Goal: Information Seeking & Learning: Learn about a topic

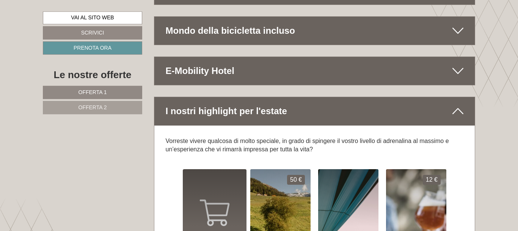
scroll to position [3407, 0]
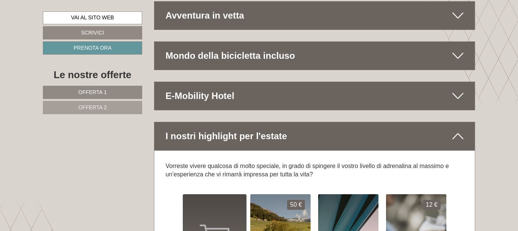
click at [232, 86] on div "E-Mobility Hotel" at bounding box center [314, 96] width 321 height 28
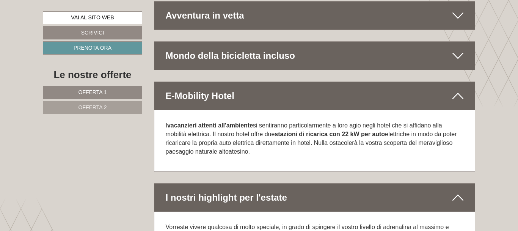
click at [232, 86] on div "E-Mobility Hotel" at bounding box center [314, 96] width 321 height 28
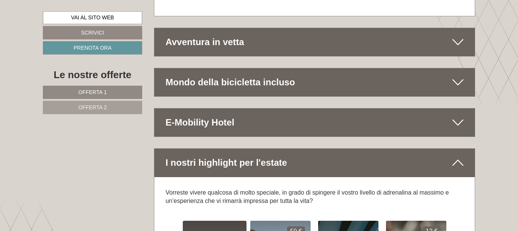
scroll to position [3368, 0]
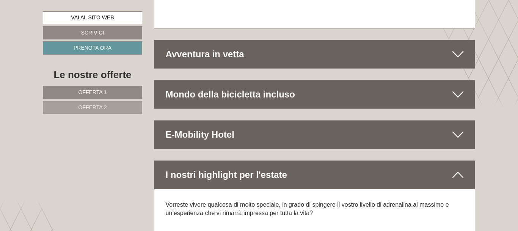
click at [257, 84] on div "Mondo della bicicletta incluso" at bounding box center [314, 94] width 321 height 28
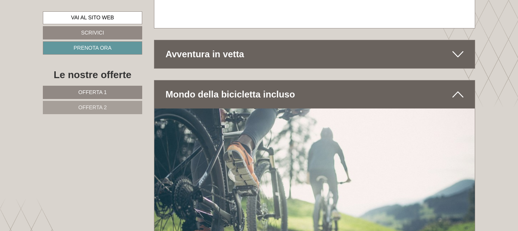
scroll to position [3329, 0]
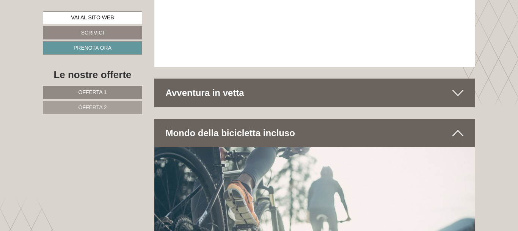
click at [256, 119] on div "Mondo della bicicletta incluso" at bounding box center [314, 133] width 321 height 28
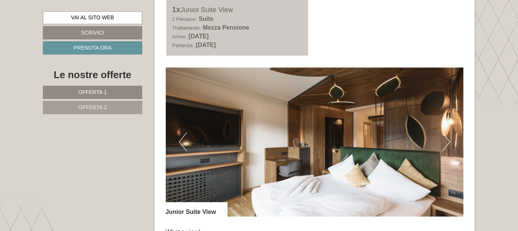
scroll to position [465, 0]
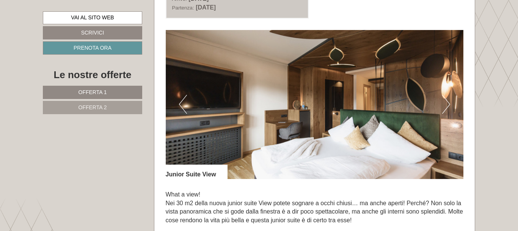
click at [444, 104] on button "Next" at bounding box center [447, 104] width 8 height 19
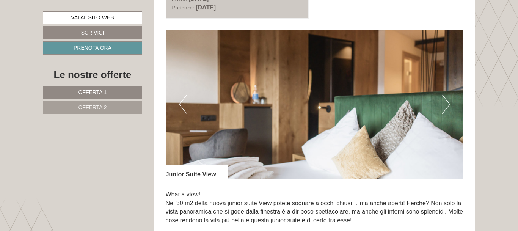
click at [444, 104] on button "Next" at bounding box center [447, 104] width 8 height 19
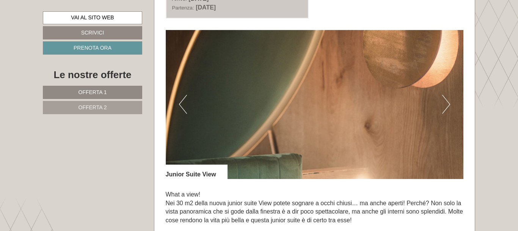
click at [444, 104] on button "Next" at bounding box center [447, 104] width 8 height 19
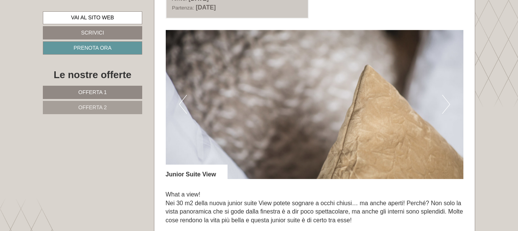
click at [444, 104] on button "Next" at bounding box center [447, 104] width 8 height 19
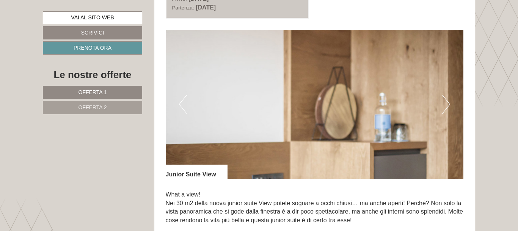
click at [444, 104] on button "Next" at bounding box center [447, 104] width 8 height 19
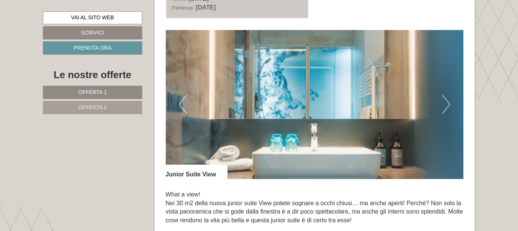
click at [444, 104] on button "Next" at bounding box center [447, 104] width 8 height 19
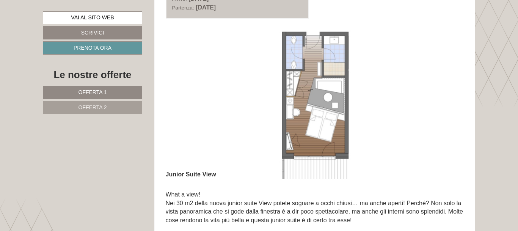
click at [444, 104] on button "Next" at bounding box center [447, 104] width 8 height 19
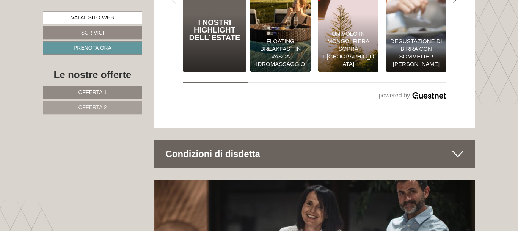
scroll to position [3645, 0]
